Goal: Navigation & Orientation: Find specific page/section

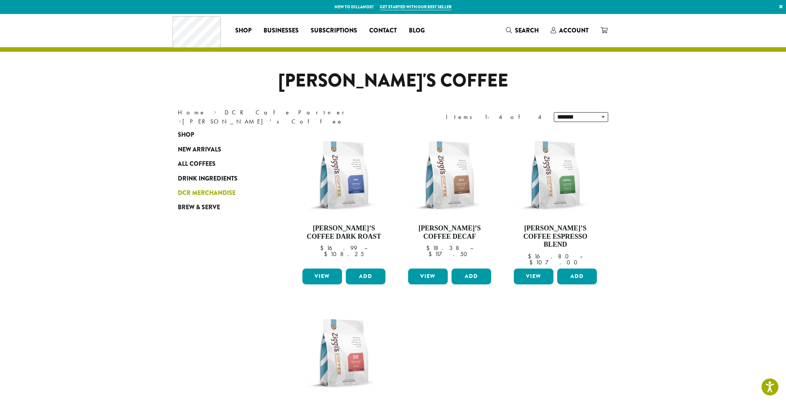
click at [196, 191] on span "DCR Merchandise" at bounding box center [207, 192] width 58 height 9
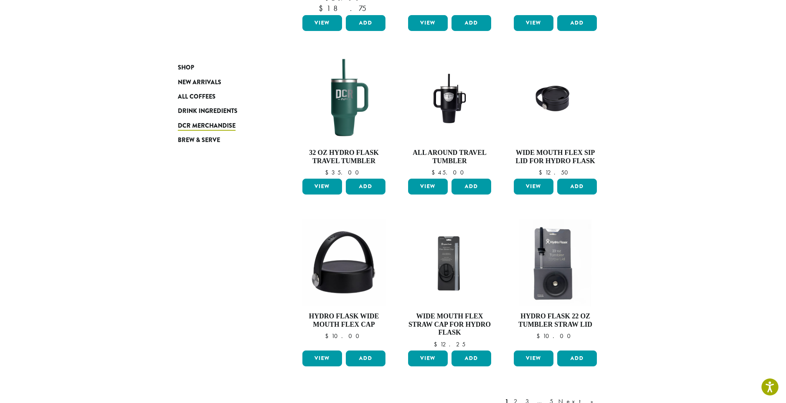
scroll to position [571, 0]
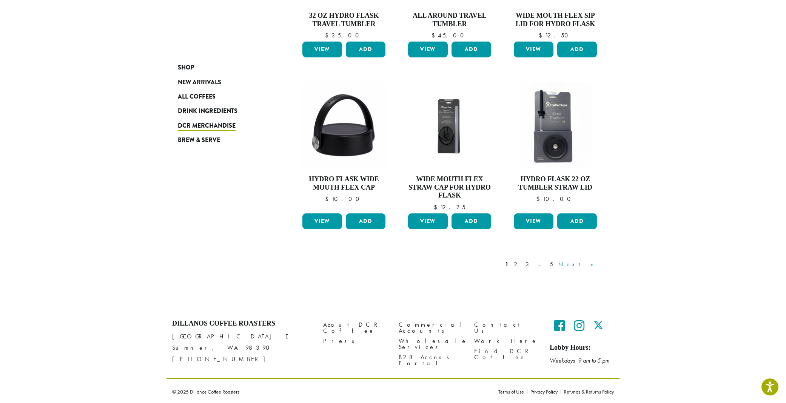
click at [587, 262] on link "Next »" at bounding box center [578, 264] width 43 height 9
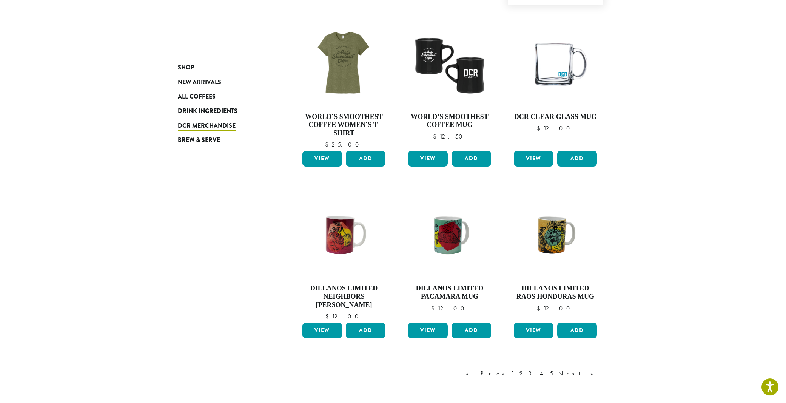
scroll to position [548, 0]
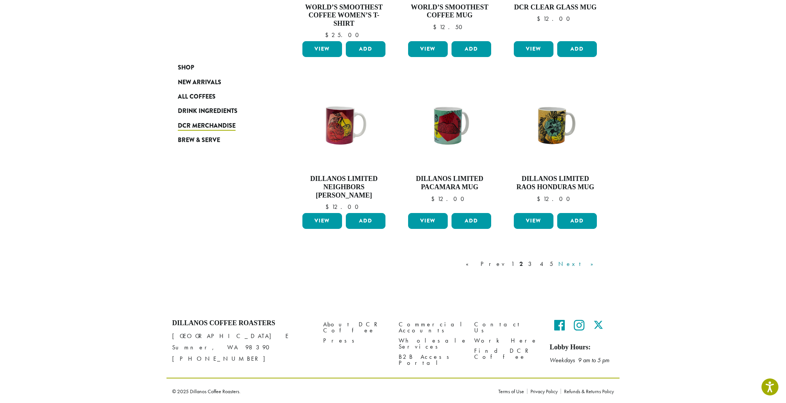
click at [587, 264] on link "Next »" at bounding box center [578, 263] width 43 height 9
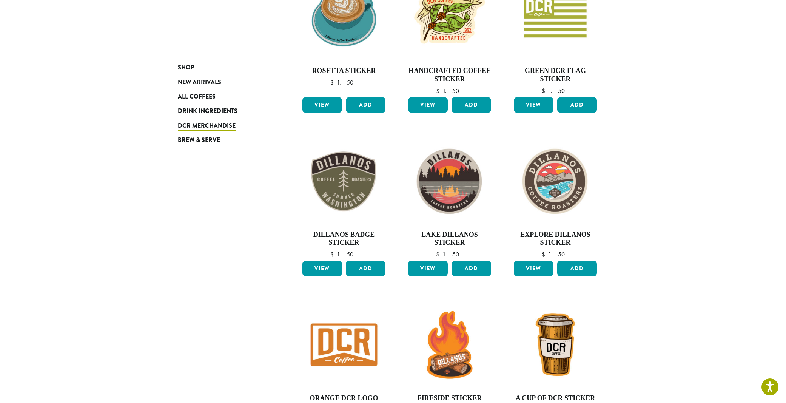
scroll to position [532, 0]
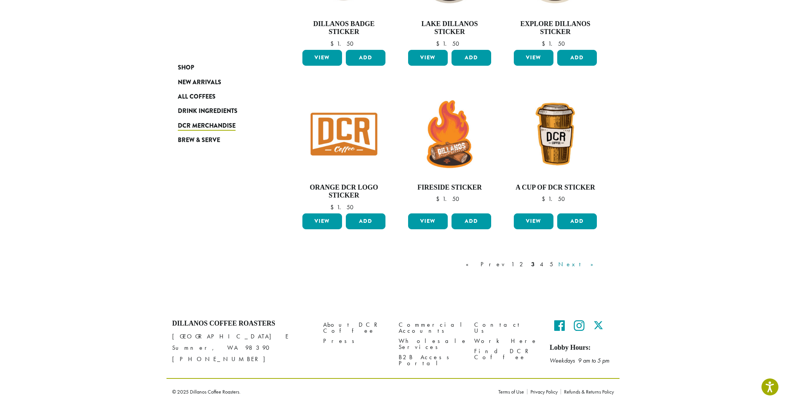
click at [592, 261] on link "Next »" at bounding box center [578, 264] width 43 height 9
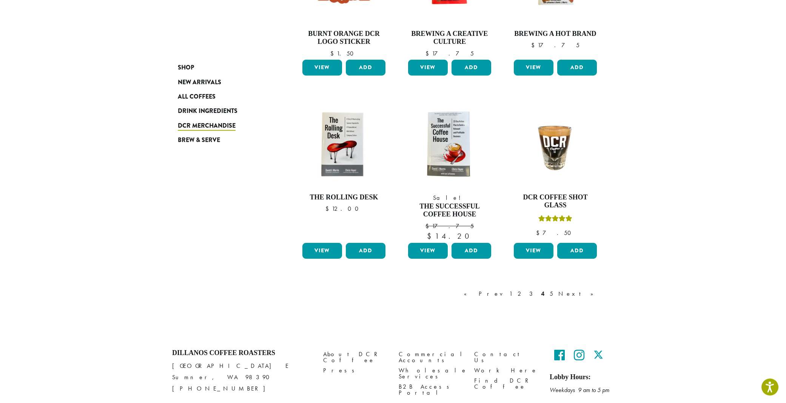
scroll to position [551, 0]
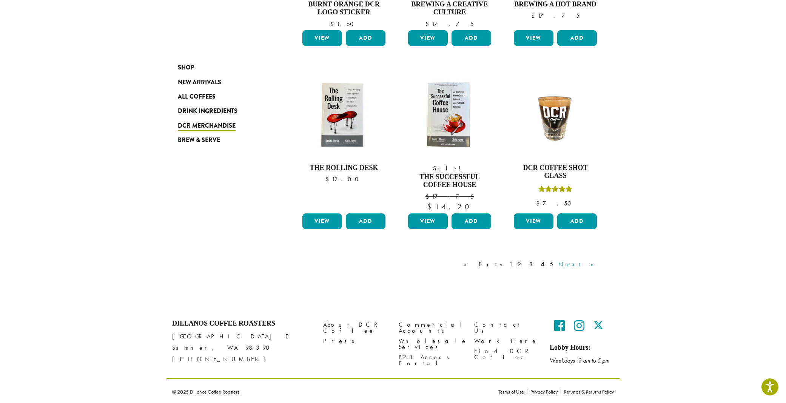
click at [592, 264] on link "Next »" at bounding box center [578, 264] width 43 height 9
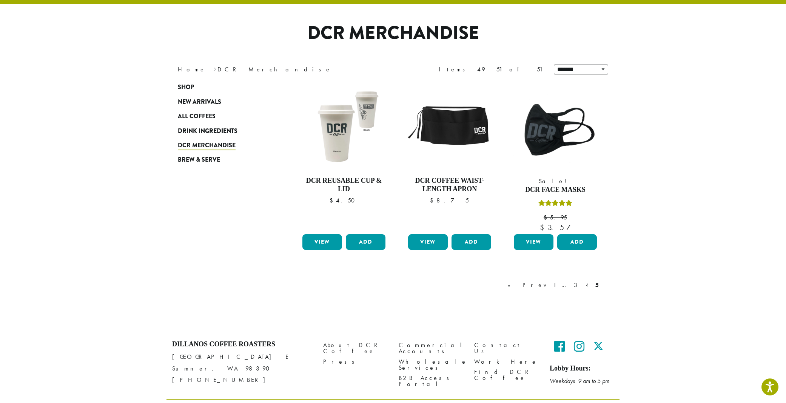
scroll to position [46, 0]
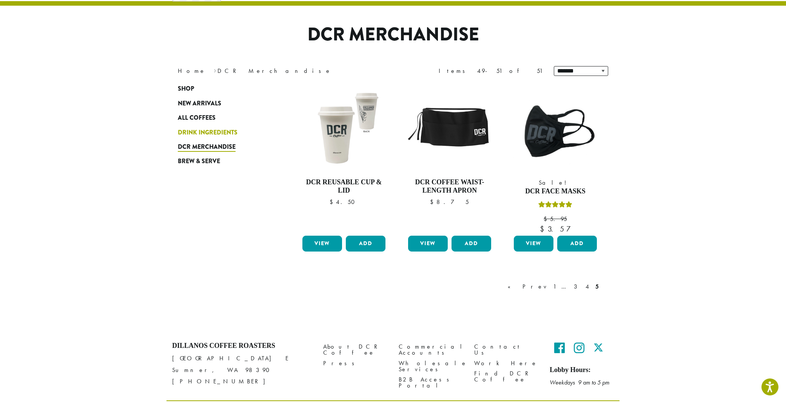
click at [199, 132] on span "Drink Ingredients" at bounding box center [208, 132] width 60 height 9
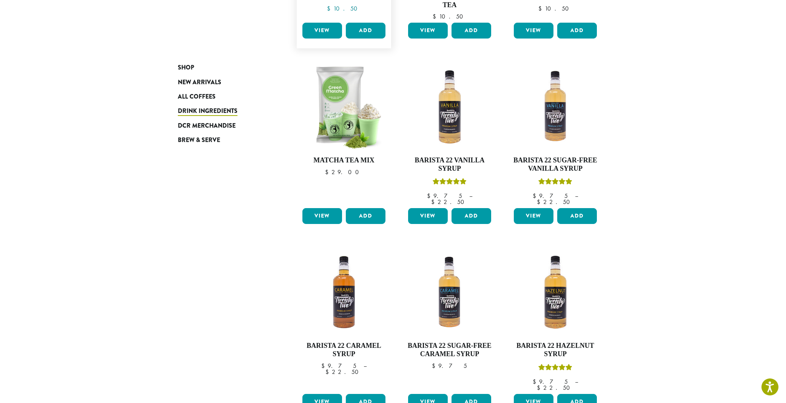
scroll to position [353, 0]
